Goal: Task Accomplishment & Management: Complete application form

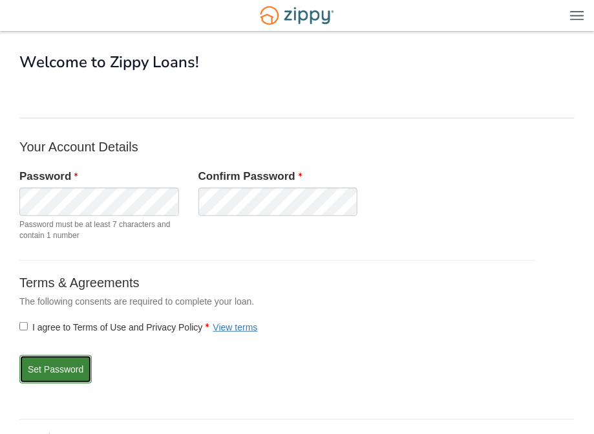
click at [65, 363] on button "Set Password" at bounding box center [55, 369] width 72 height 28
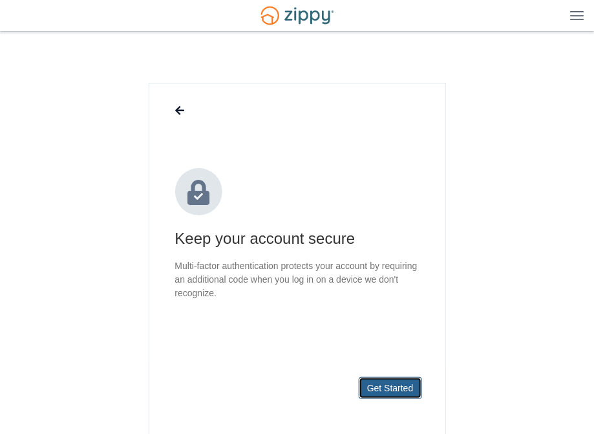
click at [372, 384] on button "Get Started" at bounding box center [390, 388] width 63 height 22
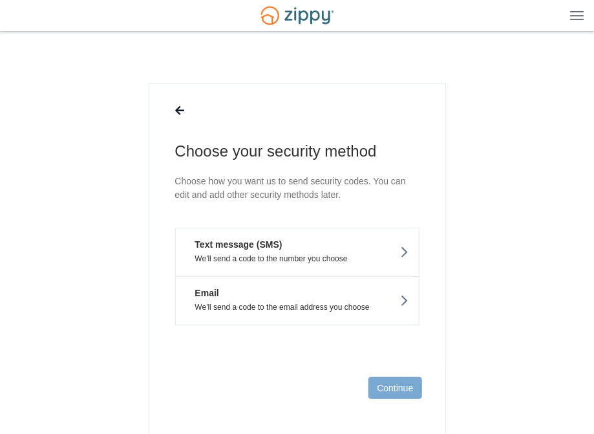
click at [408, 399] on footer "Continue" at bounding box center [297, 408] width 296 height 84
click at [473, 230] on section "Choose your security method Choose how you want us to send security codes. You …" at bounding box center [296, 306] width 555 height 446
click at [360, 298] on button "Email We'll send a code to the email address you choose" at bounding box center [297, 300] width 244 height 49
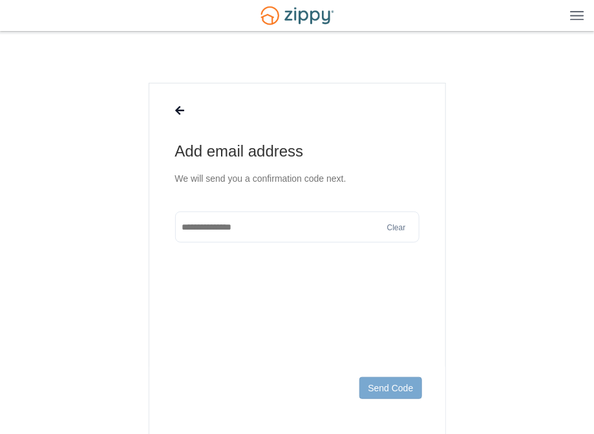
click at [278, 227] on input "text" at bounding box center [297, 226] width 244 height 31
type input "**********"
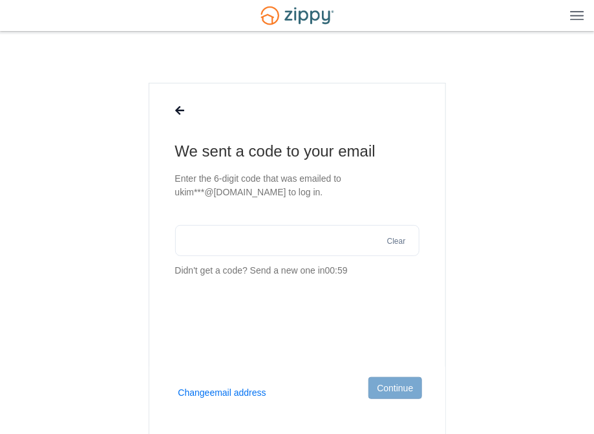
click at [280, 249] on input "text" at bounding box center [297, 240] width 244 height 31
click at [207, 231] on input "text" at bounding box center [297, 240] width 244 height 31
paste input "******"
type input "******"
click at [387, 390] on button "Continue" at bounding box center [394, 388] width 53 height 22
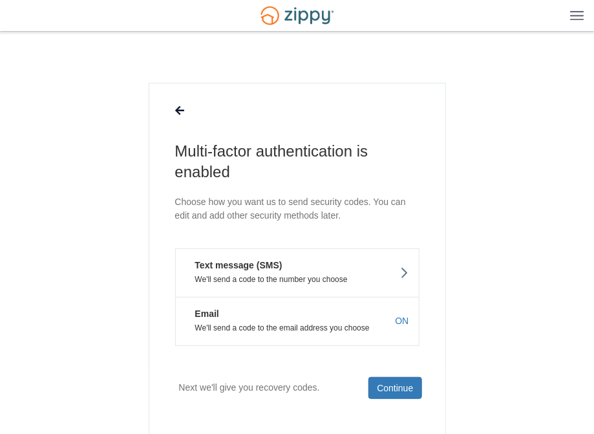
click at [333, 315] on button "Email We'll send a code to the email address you choose ON" at bounding box center [297, 321] width 244 height 49
click at [404, 392] on button "Continue" at bounding box center [394, 388] width 53 height 22
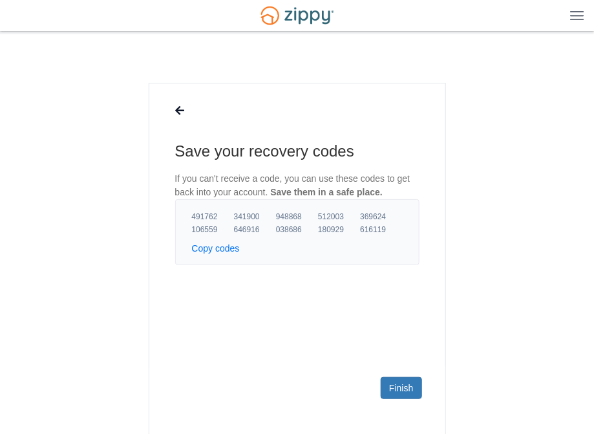
click at [216, 249] on button "Copy codes" at bounding box center [216, 248] width 48 height 13
click at [391, 386] on link "Finish" at bounding box center [401, 388] width 41 height 22
